Goal: Task Accomplishment & Management: Use online tool/utility

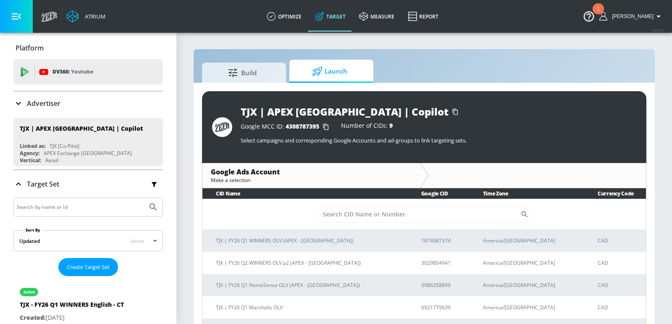
click at [61, 104] on div "Advertiser" at bounding box center [87, 103] width 149 height 10
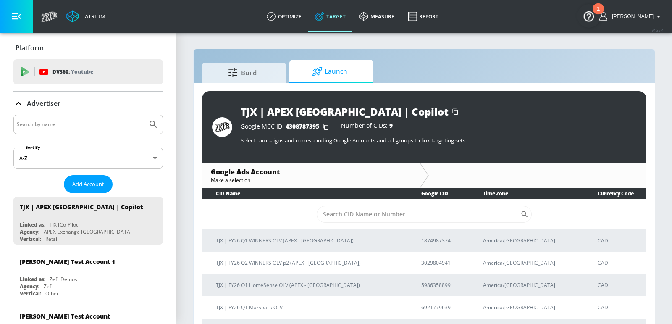
click at [64, 126] on input "Search by name" at bounding box center [80, 124] width 127 height 11
type input "[PERSON_NAME]"
click at [144, 115] on button "Submit Search" at bounding box center [153, 124] width 18 height 18
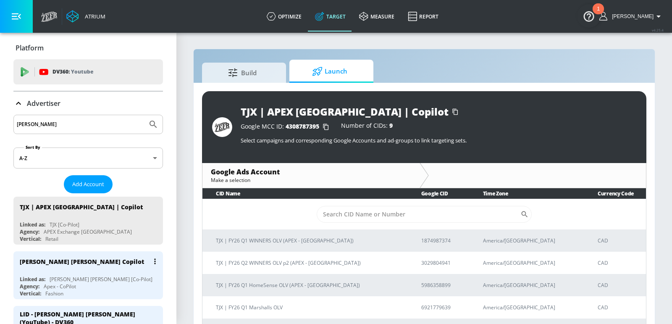
click at [123, 260] on div "[PERSON_NAME] [PERSON_NAME] Copilot" at bounding box center [90, 261] width 141 height 20
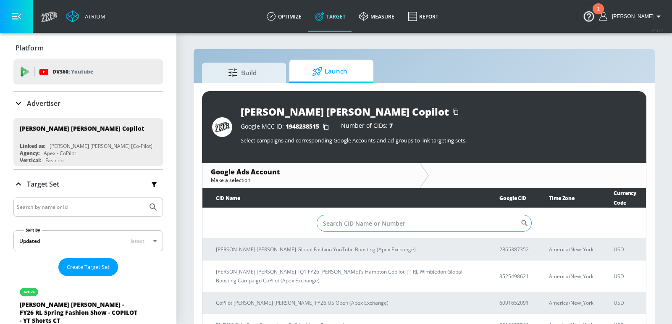
click at [364, 221] on input "Sort By" at bounding box center [419, 223] width 204 height 17
paste input "7968400354"
type input "7968400354"
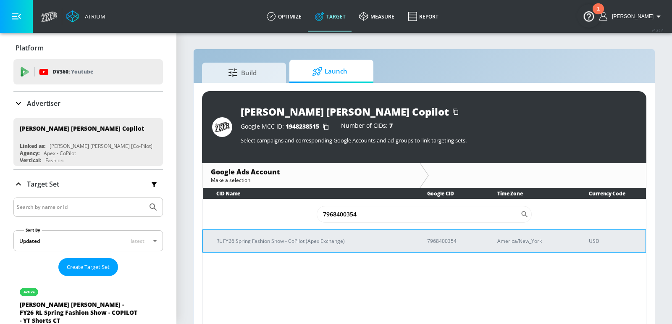
click at [312, 238] on p "RL FY26 Spring Fashion Show - CoPilot (Apex Exchange)" at bounding box center [311, 240] width 191 height 9
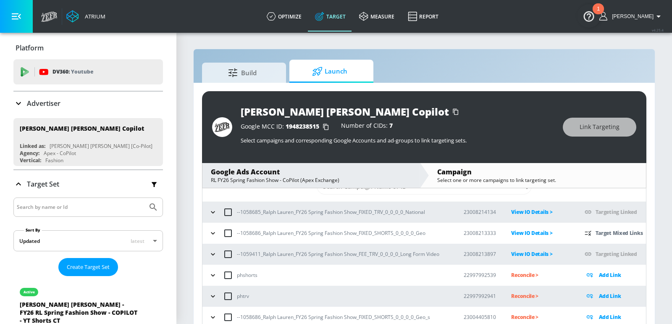
scroll to position [11, 0]
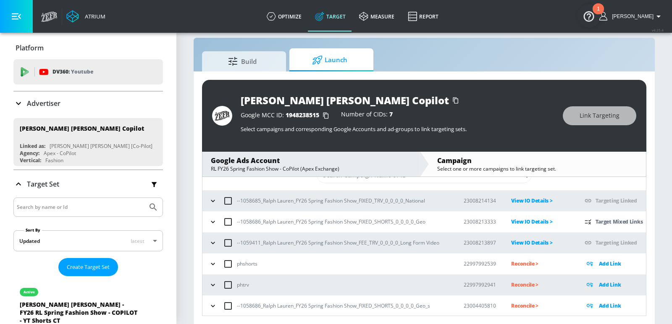
click at [213, 305] on icon "button" at bounding box center [213, 305] width 8 height 8
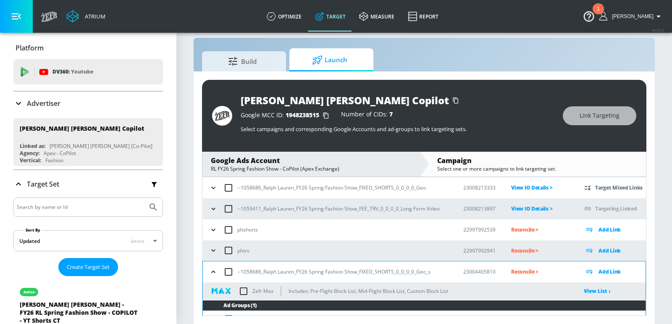
scroll to position [76, 0]
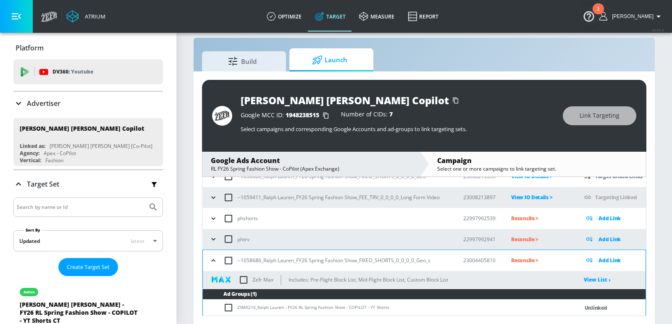
click at [244, 278] on input "checkbox" at bounding box center [244, 280] width 18 height 18
checkbox input "true"
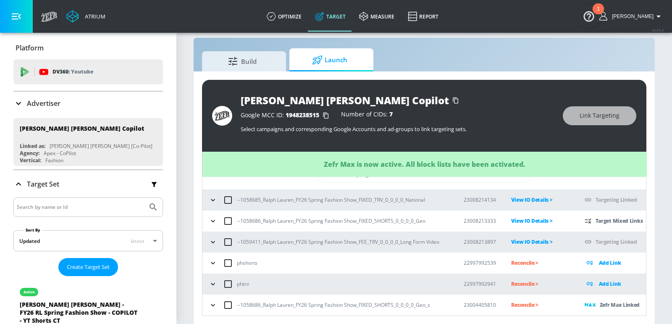
scroll to position [30, 0]
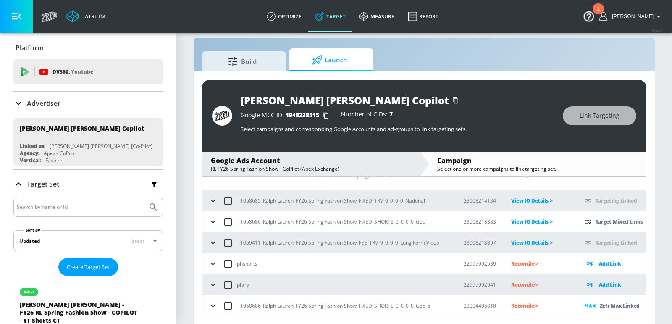
click at [212, 220] on icon "button" at bounding box center [213, 221] width 8 height 8
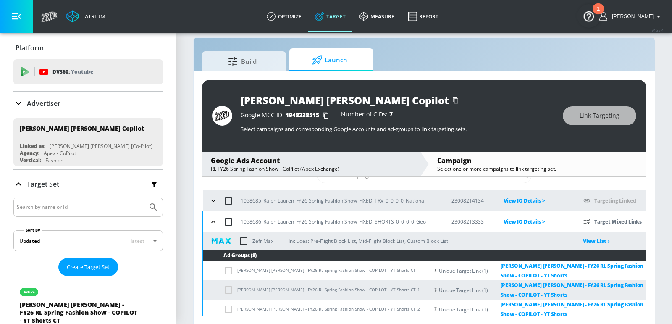
click at [212, 220] on icon "button" at bounding box center [213, 221] width 8 height 8
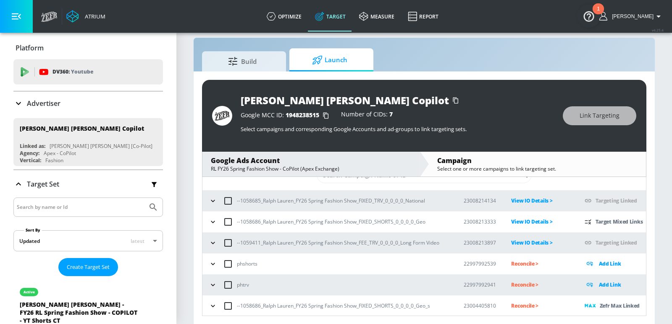
click at [214, 223] on icon "button" at bounding box center [213, 221] width 8 height 8
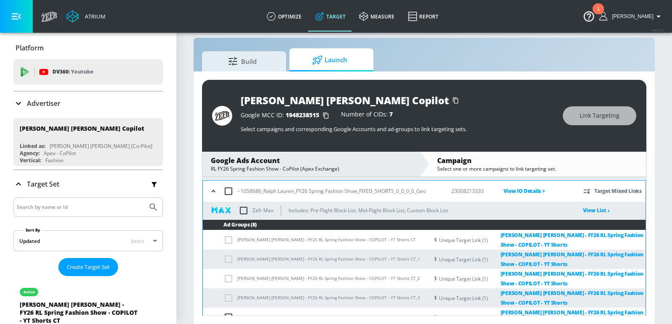
scroll to position [54, 0]
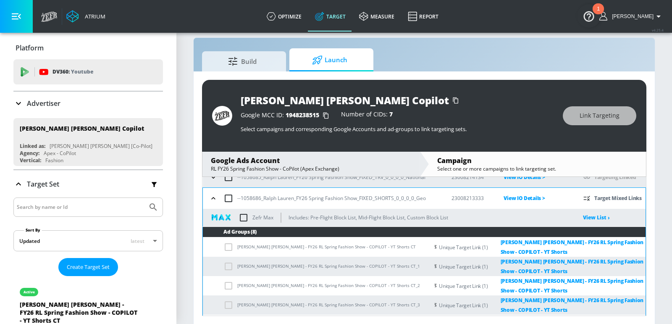
click at [244, 217] on input "checkbox" at bounding box center [244, 218] width 18 height 18
checkbox input "true"
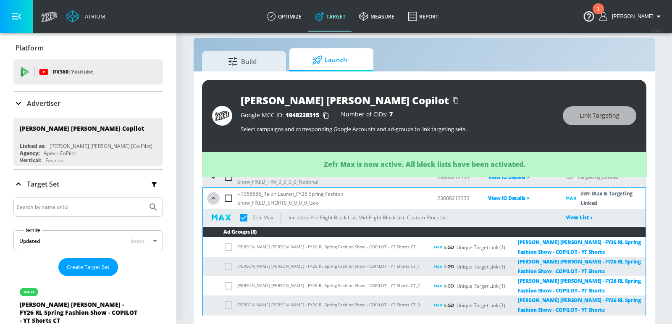
click at [209, 197] on icon "button" at bounding box center [213, 198] width 8 height 8
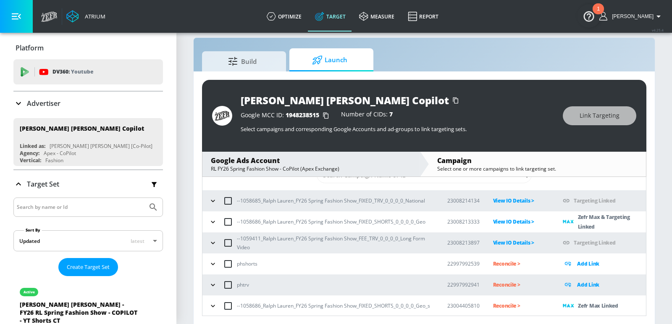
click at [508, 309] on p "Reconcile >" at bounding box center [521, 306] width 57 height 10
drag, startPoint x: 377, startPoint y: 308, endPoint x: 340, endPoint y: 307, distance: 37.4
click at [340, 308] on p "--1058686_Ralph Lauren_FY26 Spring Fashion Show_FIXED_SHORTS_0_0_0_0_Geo_s" at bounding box center [333, 305] width 193 height 9
drag, startPoint x: 362, startPoint y: 304, endPoint x: 249, endPoint y: 306, distance: 113.4
click at [249, 306] on p "--1058686_Ralph Lauren_FY26 Spring Fashion Show_FIXED_SHORTS_0_0_0_0_Geo_s" at bounding box center [333, 305] width 193 height 9
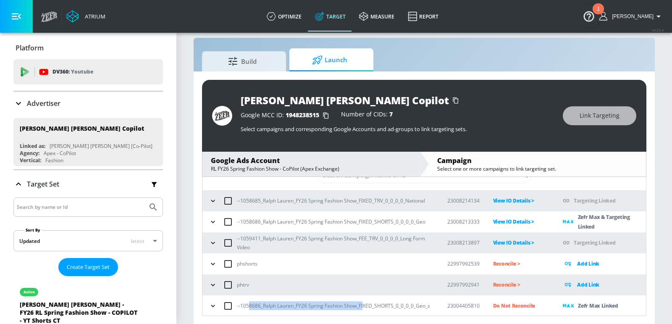
copy p "8686_Ralph Lauren_FY26 Spring Fashion Show_FI"
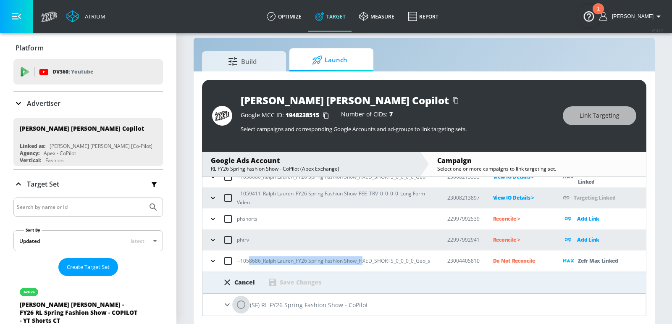
click at [237, 301] on input "radio" at bounding box center [241, 305] width 18 height 18
radio input "true"
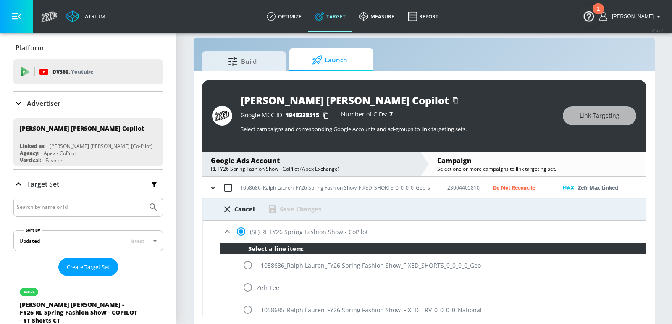
click at [252, 266] on input "radio" at bounding box center [248, 265] width 18 height 18
radio input "true"
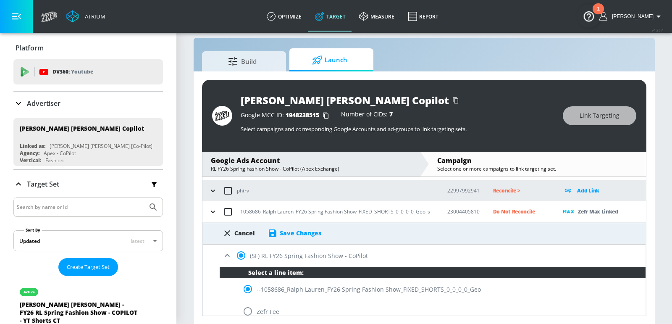
scroll to position [115, 0]
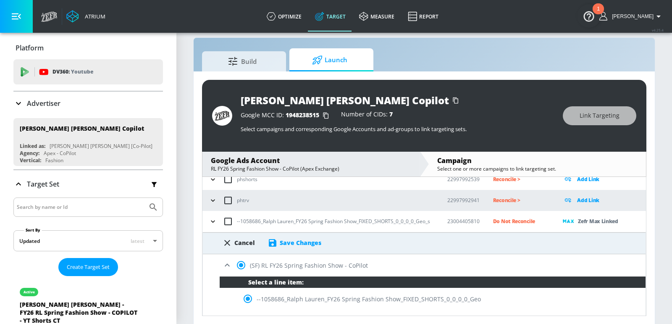
click at [298, 244] on div "Save Changes" at bounding box center [301, 242] width 42 height 8
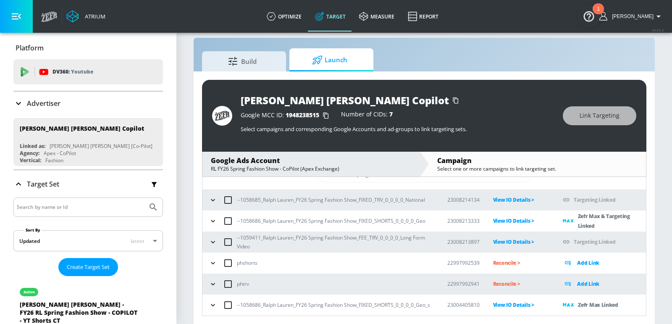
scroll to position [30, 0]
click at [554, 55] on div "Build Launch" at bounding box center [424, 59] width 444 height 23
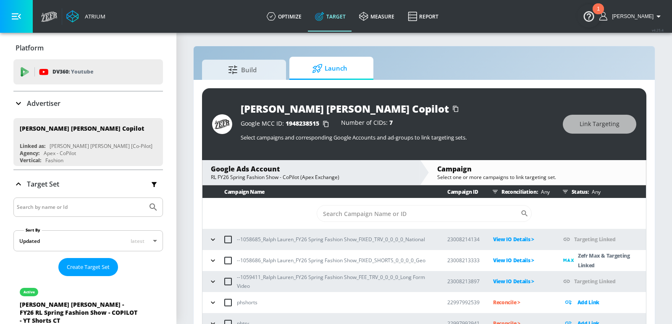
scroll to position [51, 0]
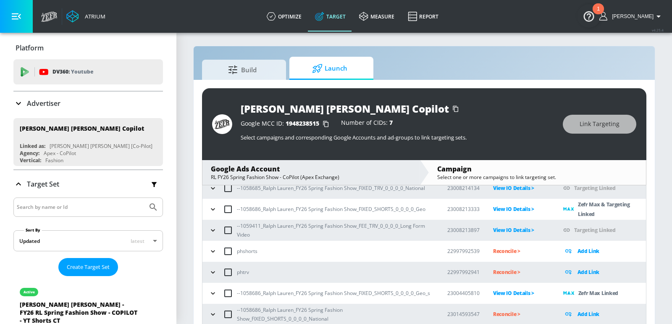
click at [213, 316] on icon "button" at bounding box center [213, 314] width 8 height 8
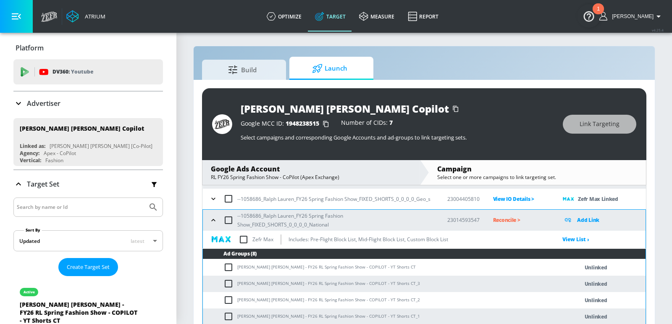
scroll to position [152, 0]
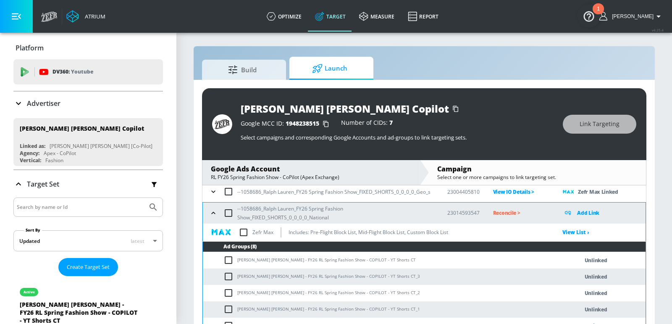
click at [278, 257] on td "[PERSON_NAME] [PERSON_NAME] - FY26 RL Spring Fashion Show - COPILOT - YT Shorts…" at bounding box center [382, 260] width 359 height 16
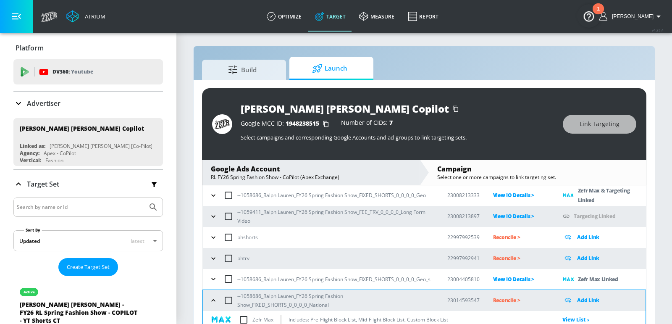
click at [213, 213] on icon "button" at bounding box center [213, 216] width 8 height 8
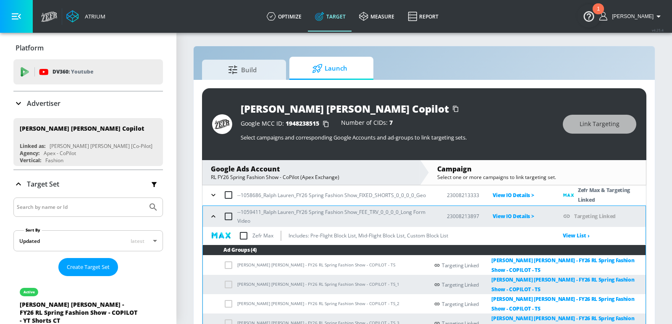
scroll to position [92, 0]
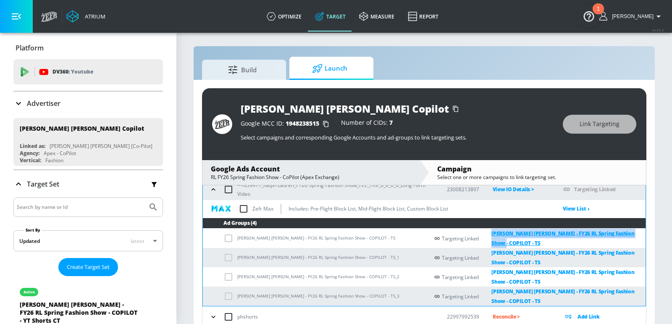
drag, startPoint x: 638, startPoint y: 236, endPoint x: 486, endPoint y: 234, distance: 152.4
click at [486, 234] on div "Targeting Linked Ralph Lauren - FY26 RL Spring Fashion Show - COPILOT - TS" at bounding box center [539, 237] width 211 height 19
copy link "[PERSON_NAME] [PERSON_NAME] - FY26 RL Spring Fashion Show - COPILOT - TS"
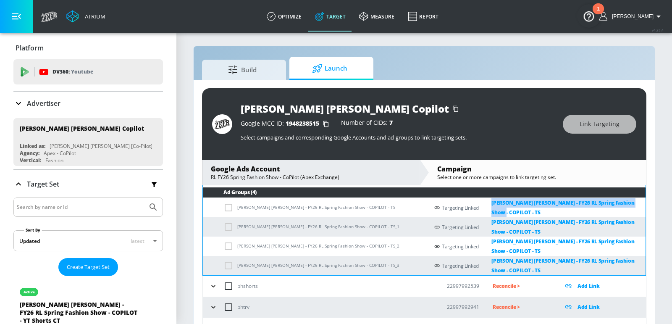
scroll to position [76, 0]
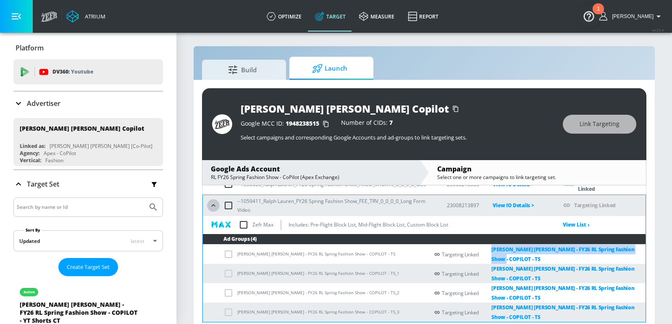
click at [213, 201] on icon "button" at bounding box center [213, 205] width 8 height 8
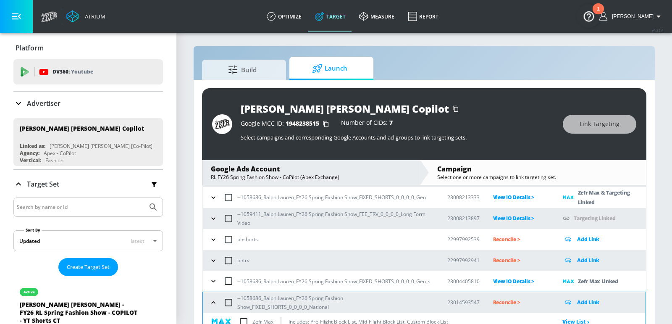
scroll to position [63, 0]
click at [216, 195] on icon "button" at bounding box center [213, 198] width 8 height 8
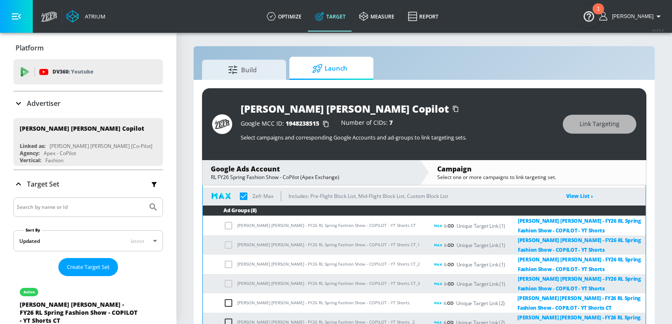
scroll to position [277, 0]
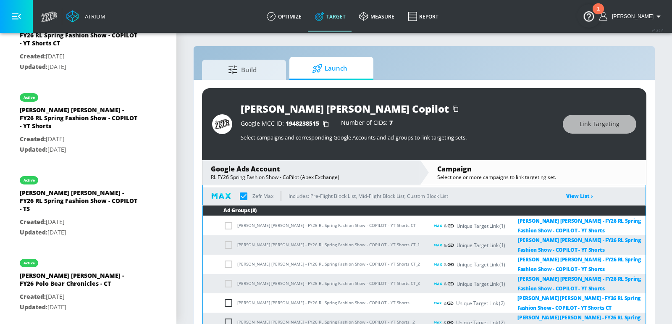
click at [364, 224] on td "[PERSON_NAME] [PERSON_NAME] - FY26 RL Spring Fashion Show - COPILOT - YT Shorts…" at bounding box center [316, 226] width 226 height 20
copy td "Ralph Lauren - FY26 RL Spring Fashion Show - COPILOT - YT Shorts"
drag, startPoint x: 365, startPoint y: 224, endPoint x: 234, endPoint y: 228, distance: 131.0
click at [234, 228] on td "[PERSON_NAME] [PERSON_NAME] - FY26 RL Spring Fashion Show - COPILOT - YT Shorts…" at bounding box center [316, 226] width 226 height 20
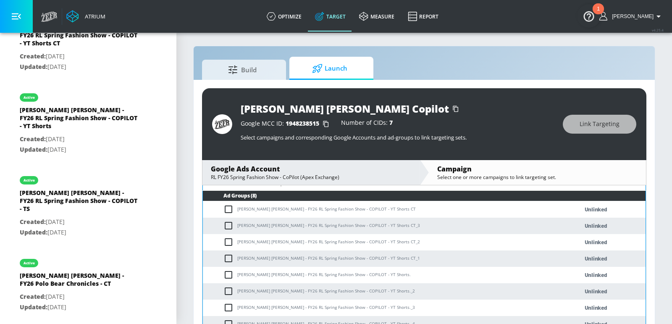
scroll to position [388, 0]
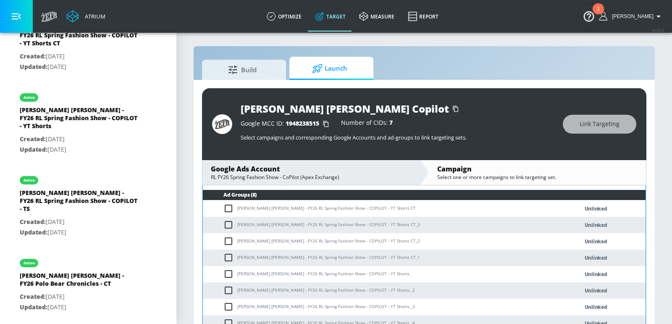
click at [233, 208] on input "checkbox" at bounding box center [230, 208] width 14 height 10
checkbox input "true"
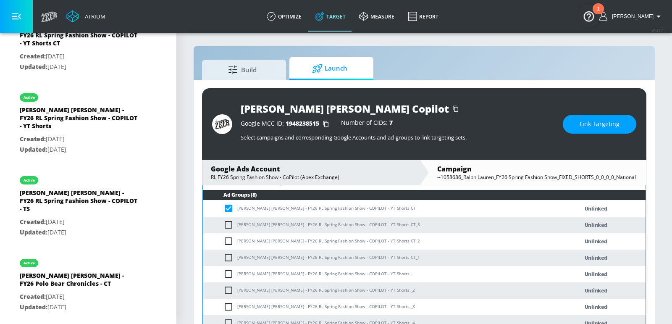
click at [231, 222] on input "checkbox" at bounding box center [230, 225] width 14 height 10
checkbox input "true"
click at [231, 239] on input "checkbox" at bounding box center [230, 241] width 14 height 10
checkbox input "true"
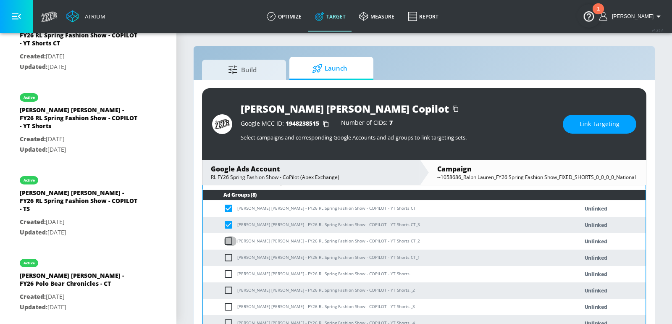
checkbox input "true"
click at [229, 252] on input "checkbox" at bounding box center [230, 257] width 14 height 10
checkbox input "true"
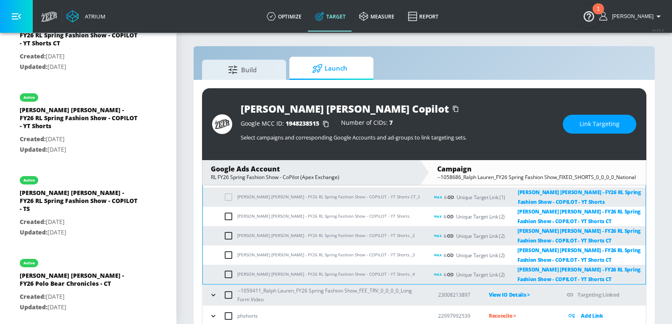
scroll to position [307, 0]
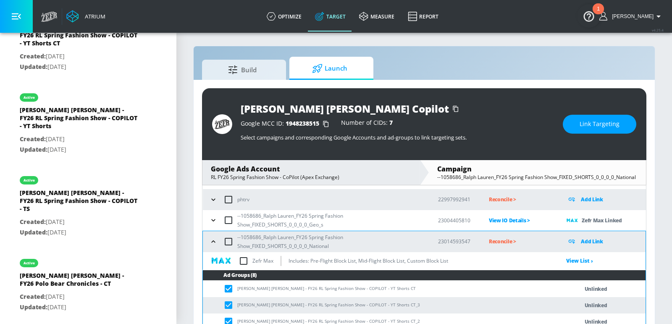
click at [601, 120] on span "Link Targeting" at bounding box center [599, 124] width 40 height 10
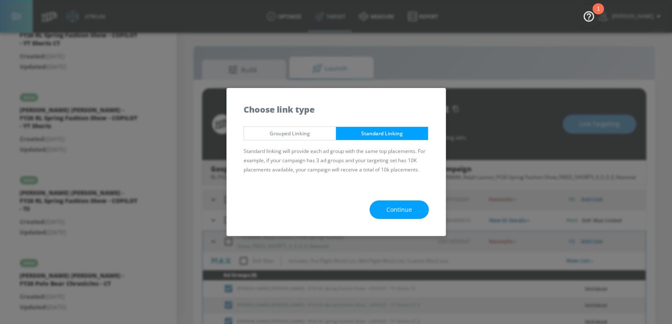
click at [294, 132] on span "Grouped Linking" at bounding box center [289, 133] width 79 height 9
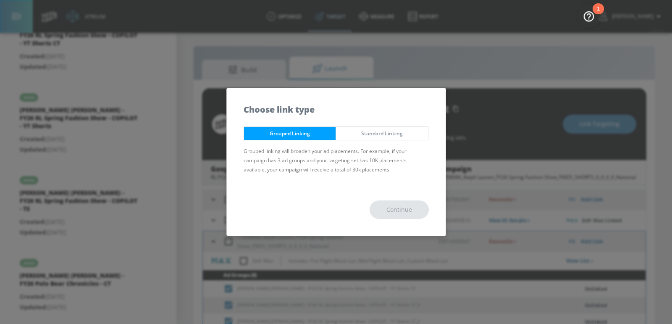
click at [366, 132] on span "Standard Linking" at bounding box center [381, 133] width 79 height 9
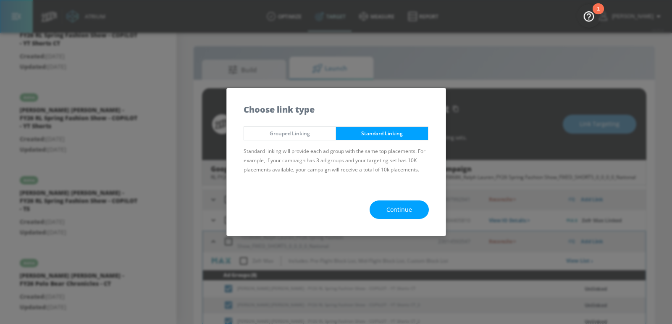
click at [381, 205] on button "Continue" at bounding box center [398, 209] width 59 height 19
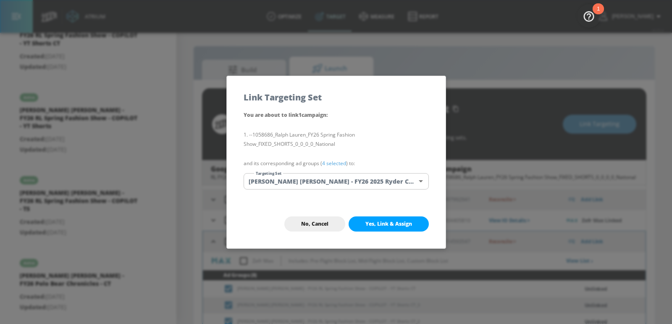
click at [308, 179] on body "Atrium optimize Target measure Report optimize Target measure Report v 4.25.4 E…" at bounding box center [336, 165] width 672 height 336
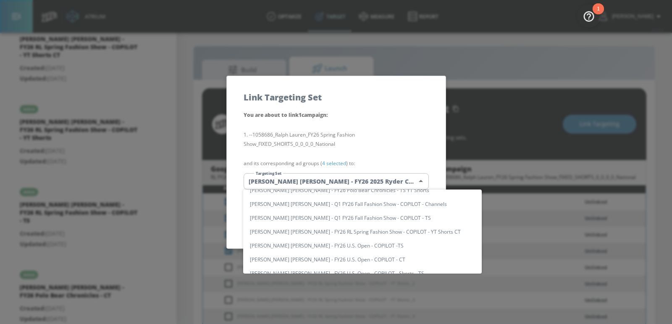
scroll to position [76, 0]
click at [397, 231] on li "[PERSON_NAME] [PERSON_NAME] - FY26 RL Spring Fashion Show - COPILOT - YT Shorts" at bounding box center [362, 232] width 238 height 14
type input "778bb2fd-6059-4864-b3ae-261b93f0349e"
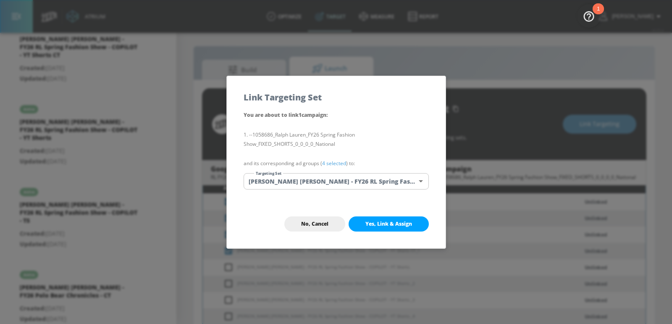
click at [391, 179] on body "Atrium optimize Target measure Report optimize Target measure Report v 4.25.4 E…" at bounding box center [336, 165] width 672 height 336
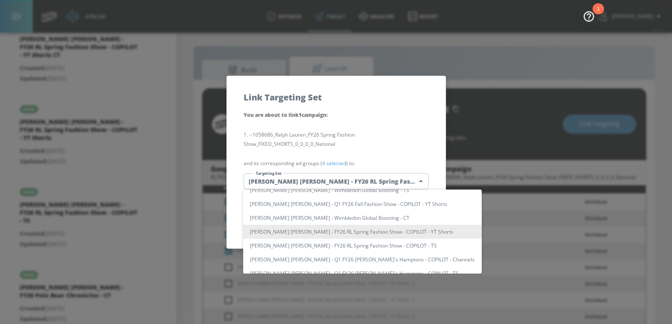
click at [406, 149] on div at bounding box center [336, 162] width 672 height 324
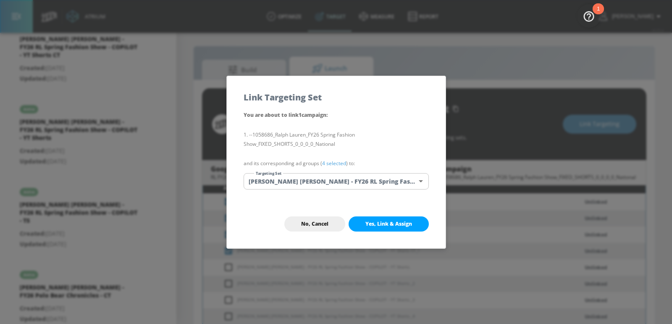
click at [397, 221] on span "Yes, Link & Assign" at bounding box center [388, 223] width 47 height 7
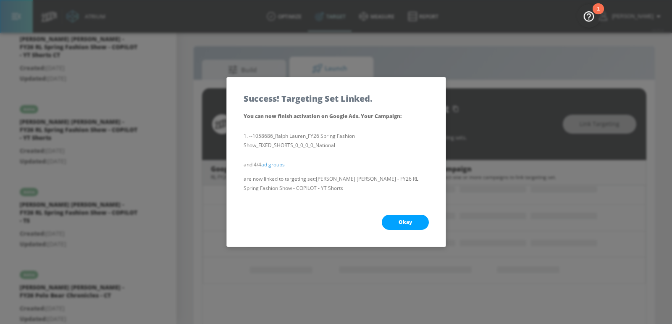
scroll to position [107, 0]
click at [411, 225] on span "Okay" at bounding box center [404, 222] width 13 height 7
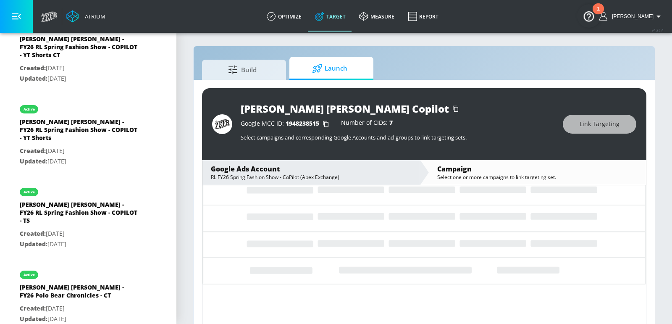
scroll to position [51, 0]
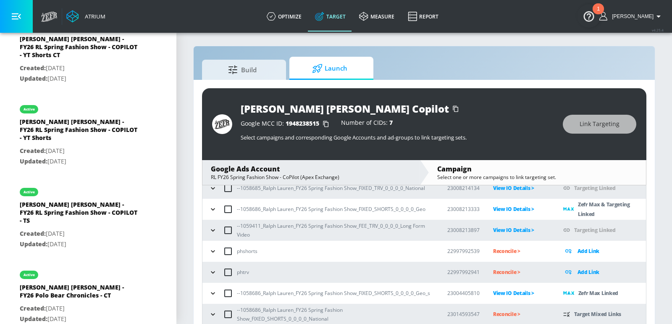
click at [210, 310] on icon "button" at bounding box center [213, 314] width 8 height 8
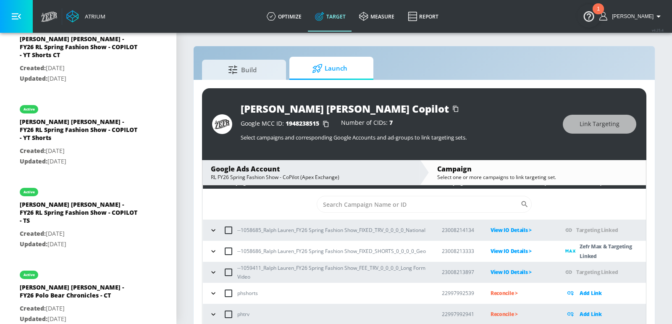
scroll to position [0, 0]
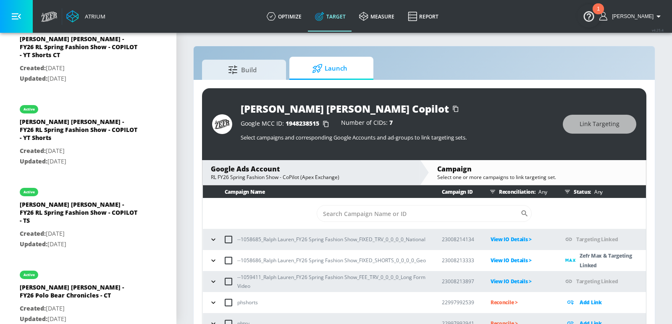
click at [210, 256] on icon "button" at bounding box center [213, 260] width 8 height 8
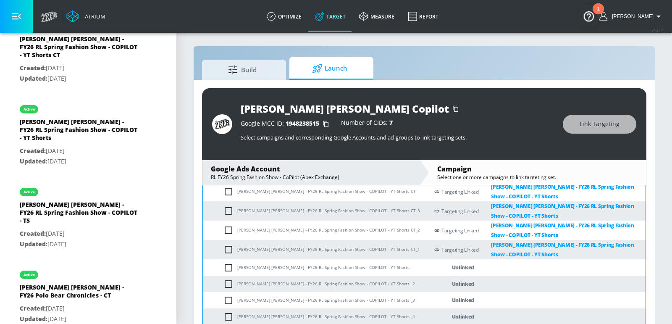
scroll to position [11, 0]
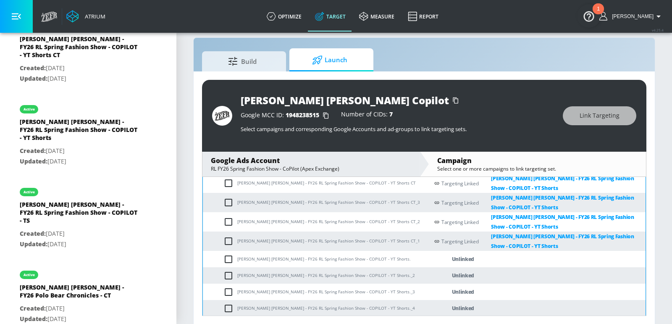
click at [224, 267] on td "[PERSON_NAME] [PERSON_NAME] - FY26 RL Spring Fashion Show - COPILOT - YT Shorts…" at bounding box center [316, 275] width 226 height 16
click at [224, 258] on input "checkbox" at bounding box center [230, 259] width 14 height 10
checkbox input "true"
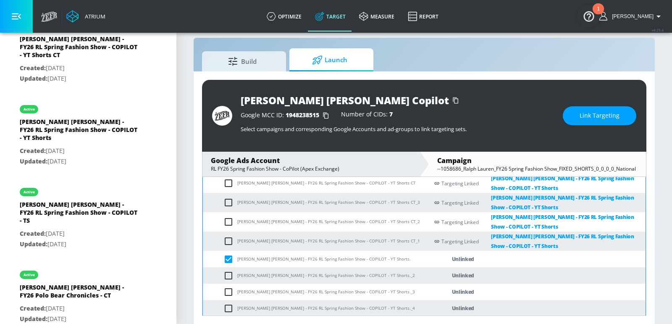
click at [224, 275] on input "checkbox" at bounding box center [230, 275] width 14 height 10
checkbox input "true"
click at [227, 287] on input "checkbox" at bounding box center [230, 292] width 14 height 10
checkbox input "true"
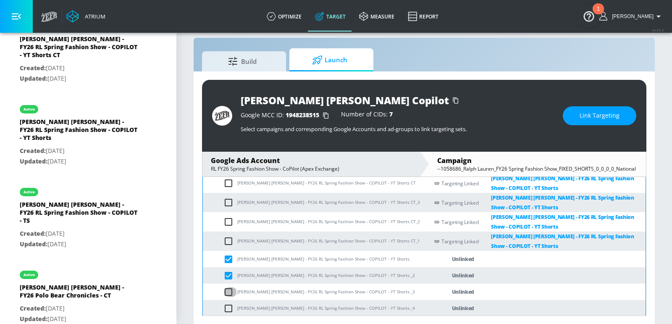
checkbox input "true"
click at [227, 300] on td "[PERSON_NAME] [PERSON_NAME] - FY26 RL Spring Fashion Show - COPILOT - YT Shorts…" at bounding box center [316, 308] width 226 height 16
click at [227, 306] on input "checkbox" at bounding box center [230, 308] width 14 height 10
checkbox input "true"
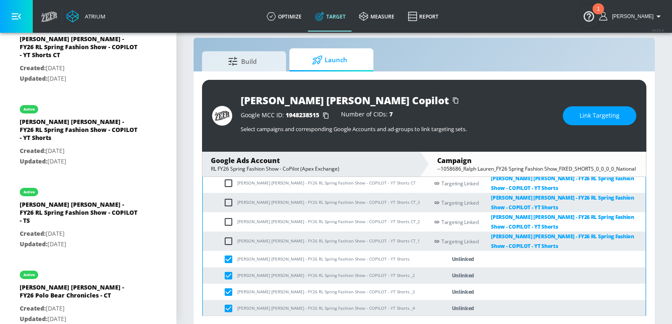
click at [594, 106] on button "Link Targeting" at bounding box center [599, 115] width 73 height 19
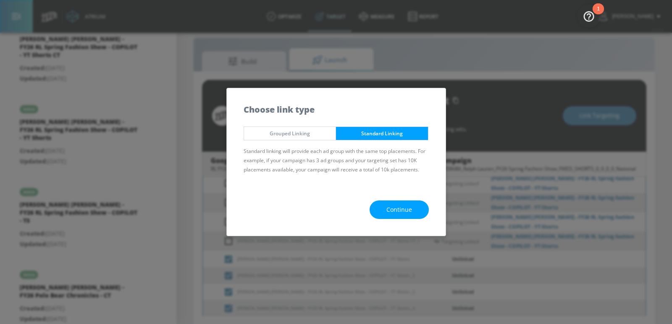
click at [389, 212] on span "Continue" at bounding box center [399, 209] width 26 height 10
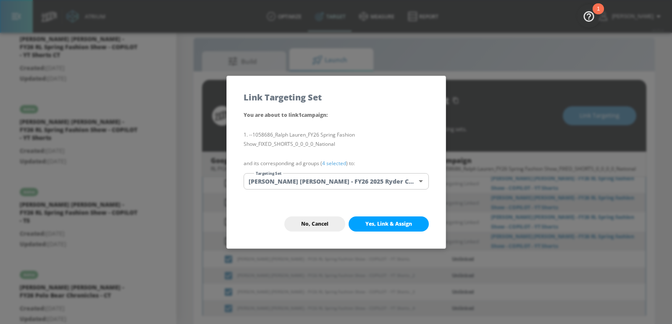
click at [354, 189] on body "Atrium optimize Target measure Report optimize Target measure Report v 4.25.4 E…" at bounding box center [336, 157] width 672 height 336
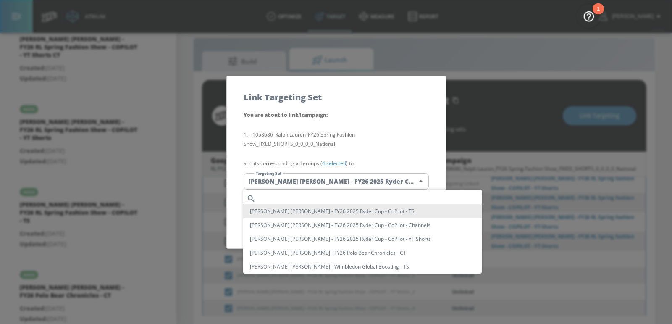
scroll to position [201, 0]
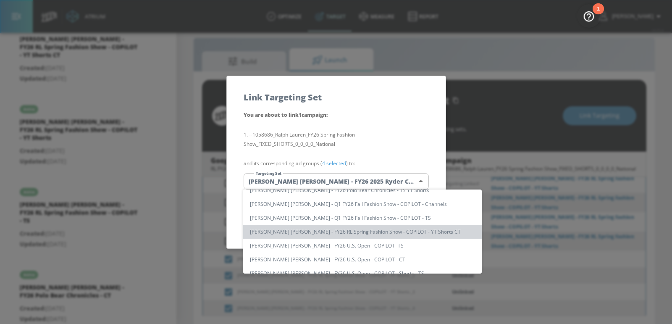
click at [372, 232] on li "[PERSON_NAME] [PERSON_NAME] - FY26 RL Spring Fashion Show - COPILOT - YT Shorts…" at bounding box center [362, 232] width 238 height 14
type input "f87e1828-96f2-42cf-859a-745f17c47cc0"
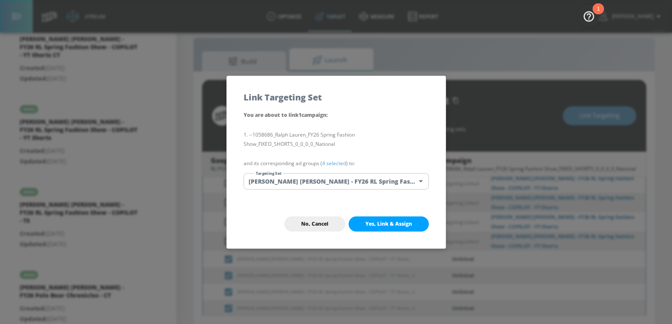
click at [400, 221] on span "Yes, Link & Assign" at bounding box center [388, 223] width 47 height 7
checkbox input "false"
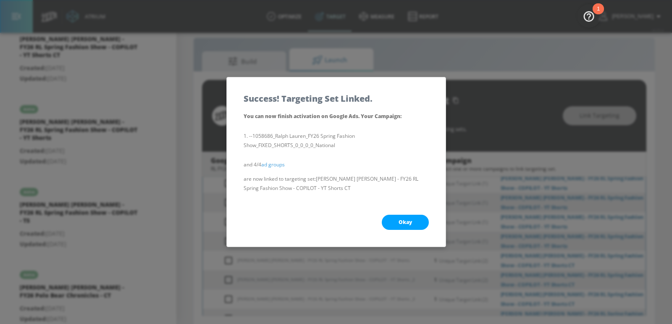
click at [418, 220] on button "Okay" at bounding box center [405, 222] width 47 height 15
checkbox input "true"
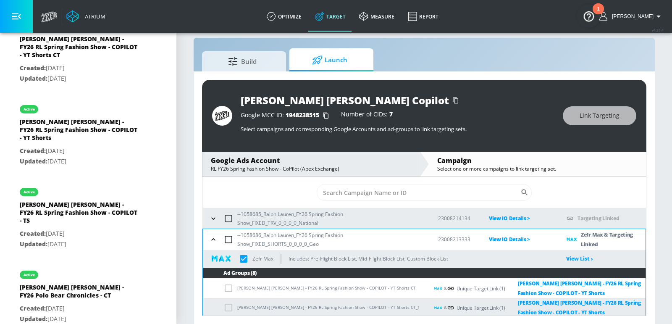
scroll to position [9, 0]
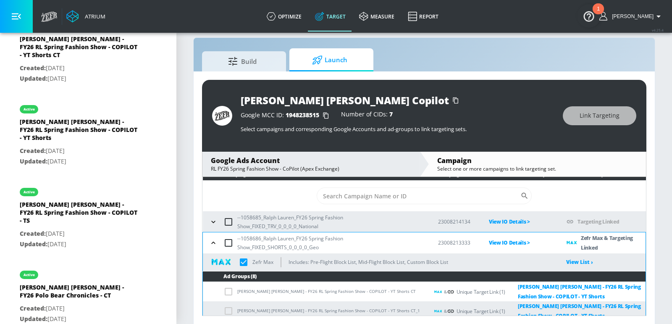
click at [212, 240] on icon "button" at bounding box center [213, 242] width 8 height 8
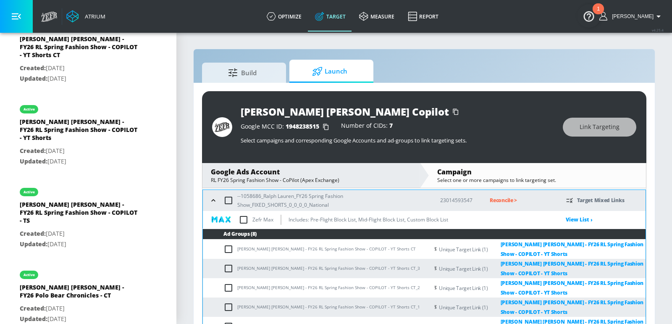
scroll to position [138, 0]
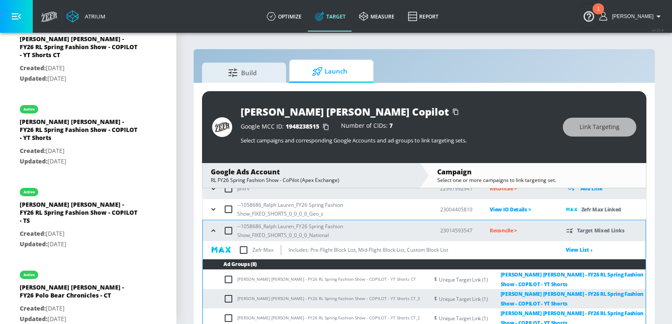
click at [246, 252] on input "checkbox" at bounding box center [244, 250] width 18 height 18
checkbox input "true"
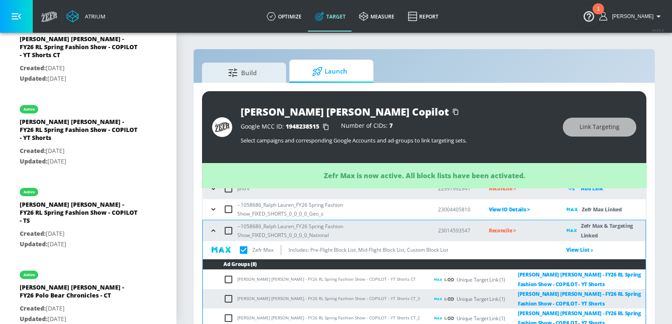
click at [210, 231] on icon "button" at bounding box center [213, 230] width 8 height 8
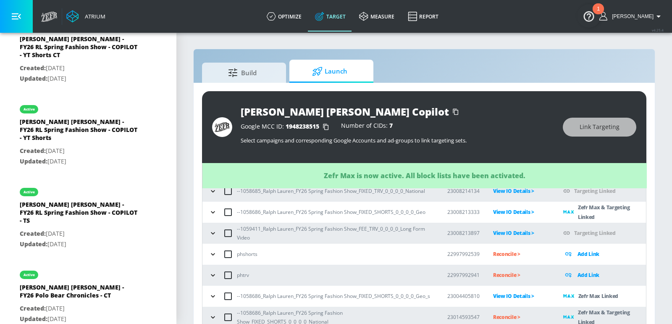
scroll to position [11, 0]
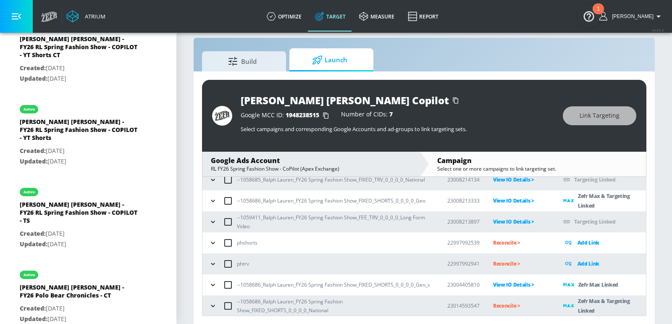
click at [500, 304] on p "Reconcile >" at bounding box center [521, 306] width 57 height 10
drag, startPoint x: 320, startPoint y: 308, endPoint x: 258, endPoint y: 301, distance: 63.0
click at [256, 301] on p "--1058686_Ralph Lauren_FY26 Spring Fashion Show_FIXED_SHORTS_0_0_0_0_National" at bounding box center [335, 306] width 197 height 18
click at [258, 301] on p "--1058686_Ralph Lauren_FY26 Spring Fashion Show_FIXED_SHORTS_0_0_0_0_National" at bounding box center [335, 306] width 197 height 18
drag, startPoint x: 302, startPoint y: 307, endPoint x: 242, endPoint y: 299, distance: 60.7
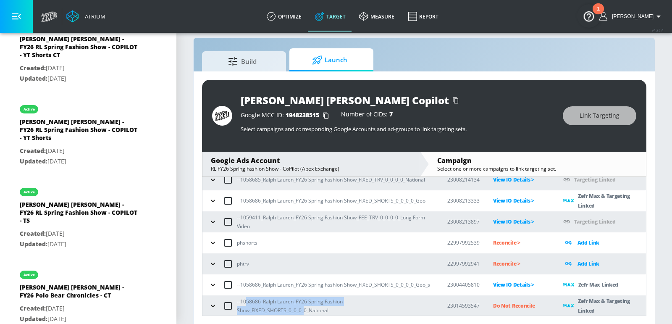
click at [242, 299] on p "--1058686_Ralph Lauren_FY26 Spring Fashion Show_FIXED_SHORTS_0_0_0_0_National" at bounding box center [335, 306] width 197 height 18
copy p "058686_Ralph Lauren_FY26 Spring Fashion Show_FIXED_SHORTS_0_0_0_"
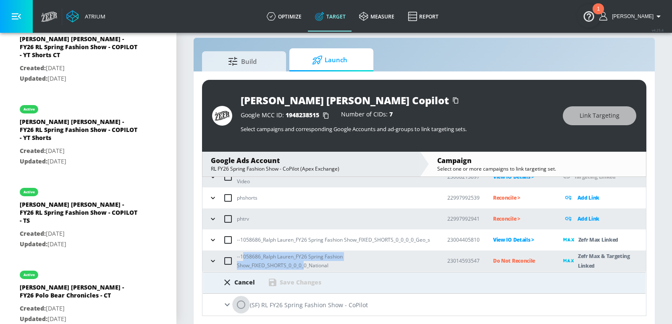
click at [240, 306] on input "radio" at bounding box center [241, 305] width 18 height 18
radio input "true"
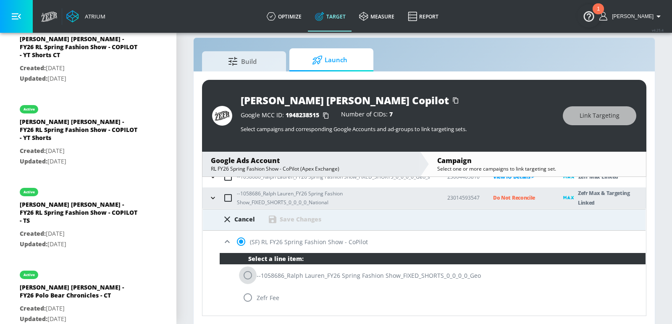
click at [248, 275] on input "radio" at bounding box center [248, 275] width 18 height 18
radio input "true"
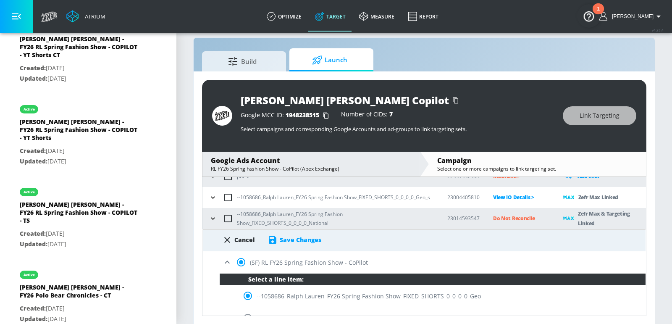
scroll to position [160, 0]
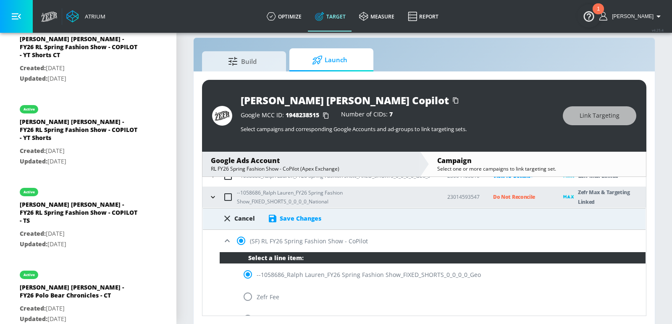
click at [314, 220] on div "Save Changes" at bounding box center [301, 218] width 42 height 8
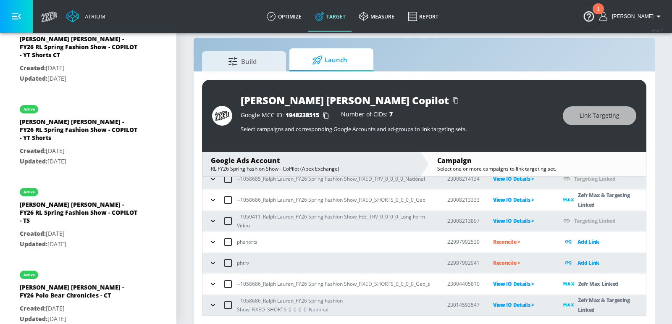
scroll to position [51, 0]
click at [187, 166] on section "Build Launch Ralph Lauren Copilot Google MCC ID: 1948238515 Number of CIDs: 7 S…" at bounding box center [423, 173] width 495 height 304
